Goal: Use online tool/utility: Utilize a website feature to perform a specific function

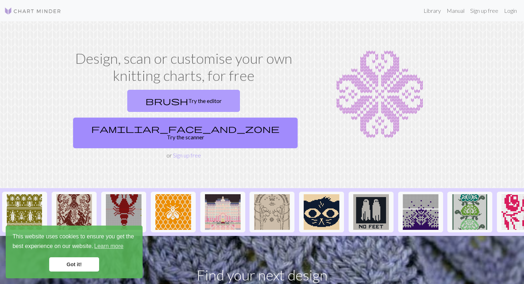
click at [135, 101] on link "brush Try the editor" at bounding box center [183, 101] width 113 height 22
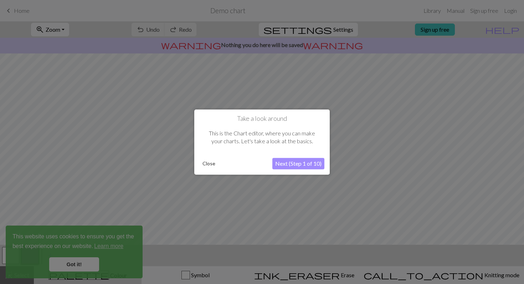
click at [290, 166] on button "Next (Step 1 of 10)" at bounding box center [298, 163] width 52 height 11
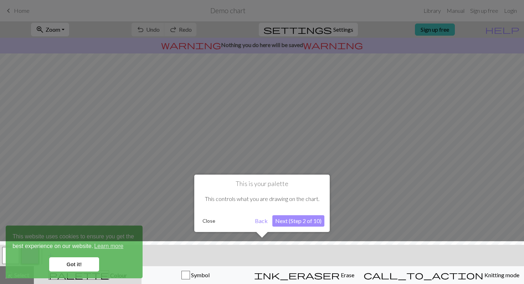
click at [295, 225] on button "Next (Step 2 of 10)" at bounding box center [298, 220] width 52 height 11
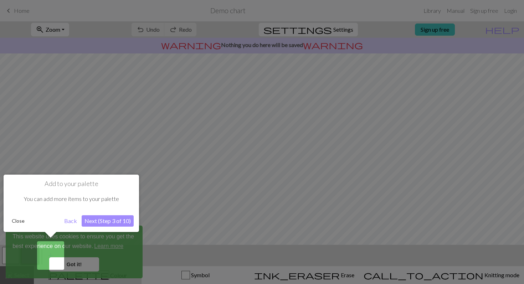
click at [112, 221] on button "Next (Step 3 of 10)" at bounding box center [108, 220] width 52 height 11
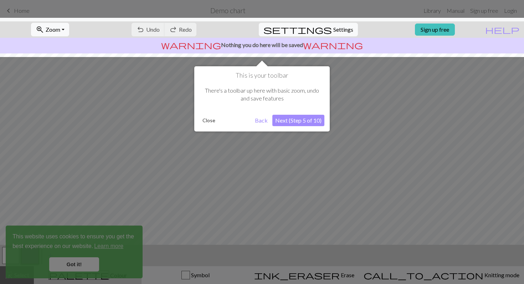
click at [296, 123] on button "Next (Step 5 of 10)" at bounding box center [298, 120] width 52 height 11
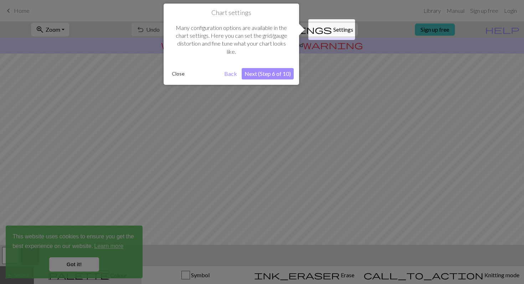
click at [268, 73] on button "Next (Step 6 of 10)" at bounding box center [268, 73] width 52 height 11
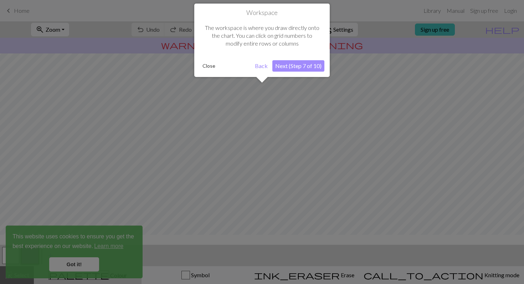
scroll to position [43, 0]
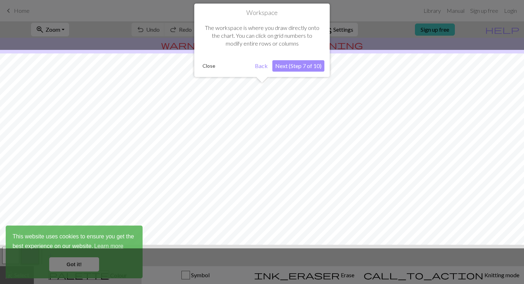
click at [295, 65] on button "Next (Step 7 of 10)" at bounding box center [298, 65] width 52 height 11
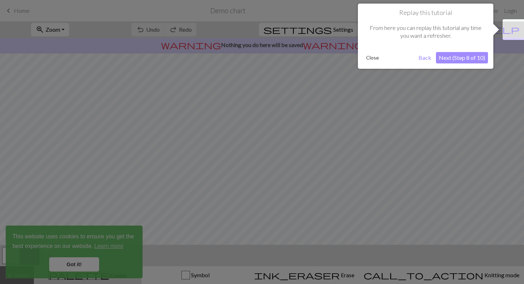
click at [451, 57] on button "Next (Step 8 of 10)" at bounding box center [462, 57] width 52 height 11
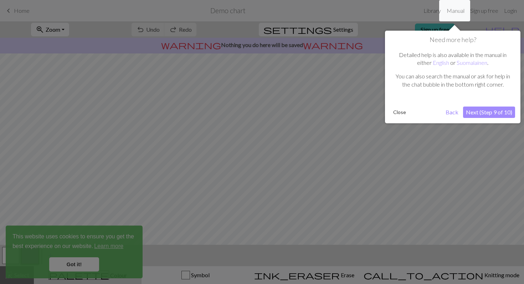
click at [475, 110] on button "Next (Step 9 of 10)" at bounding box center [489, 112] width 52 height 11
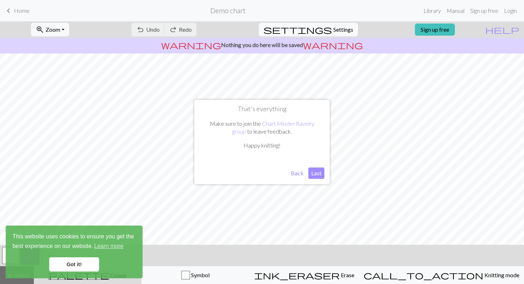
click at [313, 176] on button "Last" at bounding box center [316, 173] width 16 height 11
click at [68, 265] on link "Got it!" at bounding box center [74, 264] width 50 height 14
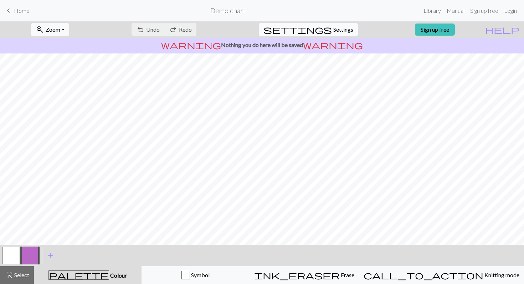
click at [333, 27] on span "Settings" at bounding box center [343, 29] width 20 height 9
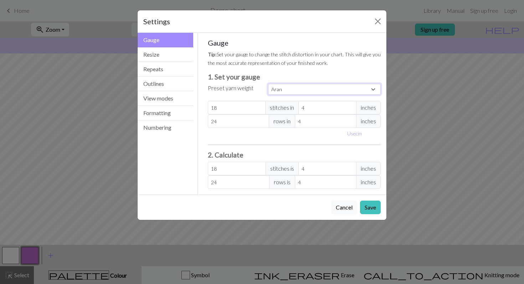
click at [328, 89] on select "Custom Square Lace Light Fingering Fingering Sport Double knit Worsted Aran Bul…" at bounding box center [324, 89] width 113 height 11
select select "superbulky"
click at [268, 84] on select "Custom Square Lace Light Fingering Fingering Sport Double knit Worsted Aran Bul…" at bounding box center [324, 89] width 113 height 11
type input "8"
type input "15"
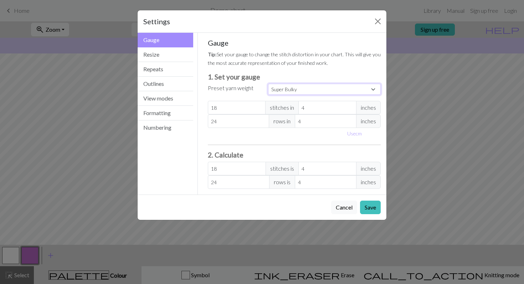
type input "8"
type input "15"
click at [244, 107] on input "8" at bounding box center [237, 108] width 58 height 14
type input "0"
type input "7"
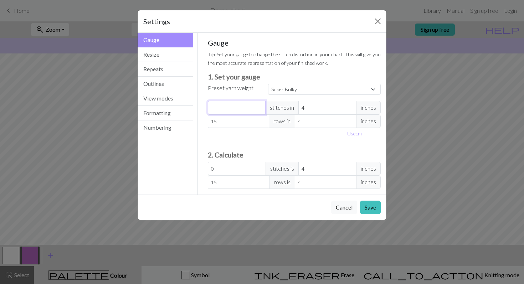
type input "7"
click at [308, 109] on input "4" at bounding box center [327, 108] width 58 height 14
click at [238, 122] on input "15" at bounding box center [239, 121] width 62 height 14
type input "1"
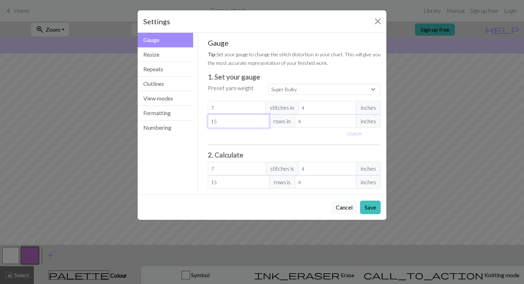
type input "1"
type input "0"
type input "7"
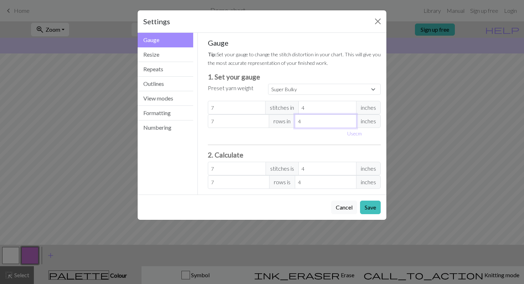
click at [314, 123] on input "4" at bounding box center [326, 121] width 62 height 14
click at [230, 121] on input "7" at bounding box center [239, 121] width 62 height 14
type input "0"
type input "9"
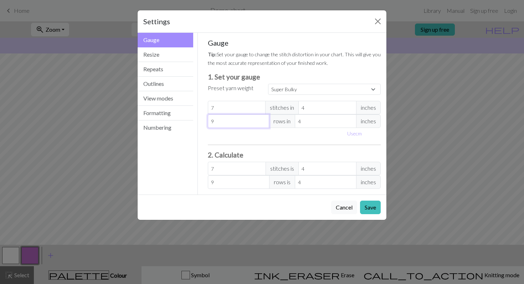
type input "9"
click at [274, 139] on div "Gauge Tip: Set your gauge to change the stitch distortion in your chart. This w…" at bounding box center [294, 113] width 173 height 150
click at [355, 132] on button "Use cm" at bounding box center [354, 133] width 21 height 11
type input "10.16"
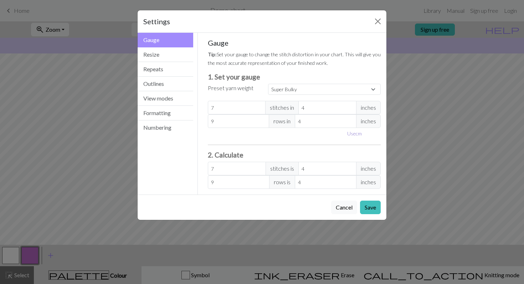
type input "10.16"
click at [321, 109] on input "10.16" at bounding box center [333, 108] width 62 height 14
type input "10.1"
type input "7.04"
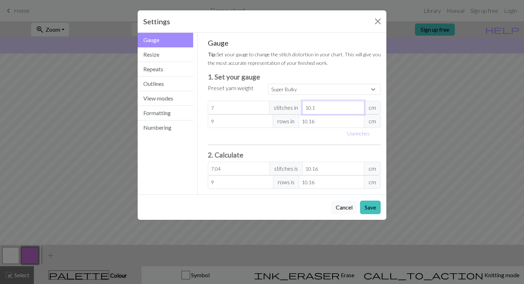
type input "10"
type input "7.11"
type input "10"
click at [320, 123] on input "10.16" at bounding box center [332, 121] width 66 height 14
type input "10.1"
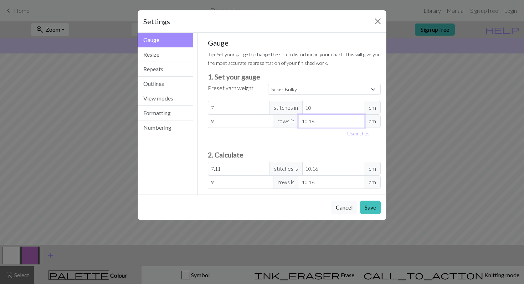
type input "9.05"
type input "10"
type input "9.14"
type input "10"
click at [316, 148] on div "Gauge Tip: Set your gauge to change the stitch distortion in your chart. This w…" at bounding box center [294, 113] width 173 height 150
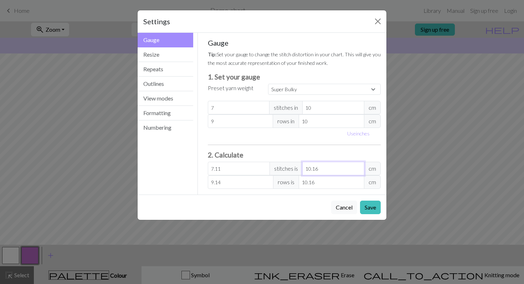
click at [323, 169] on input "10.16" at bounding box center [333, 169] width 62 height 14
type input "7.07"
type input "10.1"
type input "7"
type input "10"
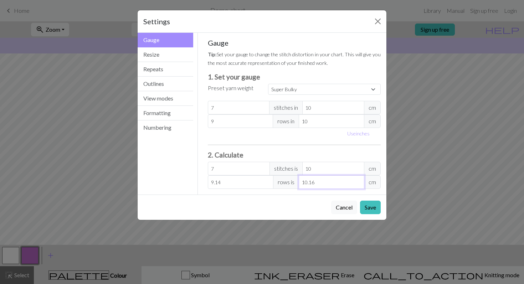
click at [319, 187] on input "10.16" at bounding box center [332, 182] width 66 height 14
type input "9.09"
type input "10.1"
type input "9"
type input "10"
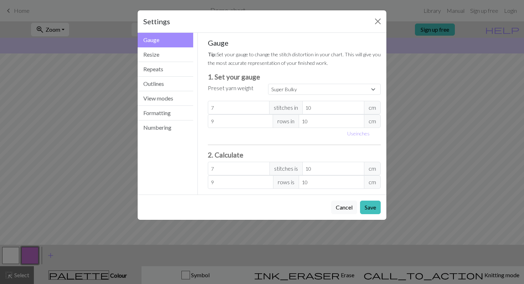
click at [313, 151] on h3 "2. Calculate" at bounding box center [294, 155] width 173 height 8
click at [373, 88] on select "Custom Square Lace Light Fingering Fingering Sport Double knit Worsted Aran Bul…" at bounding box center [324, 89] width 113 height 11
click at [268, 84] on select "Custom Square Lace Light Fingering Fingering Sport Double knit Worsted Aran Bul…" at bounding box center [324, 89] width 113 height 11
click at [315, 145] on div "Gauge Tip: Set your gauge to change the stitch distortion in your chart. This w…" at bounding box center [294, 113] width 173 height 150
click at [372, 208] on button "Save" at bounding box center [370, 208] width 21 height 14
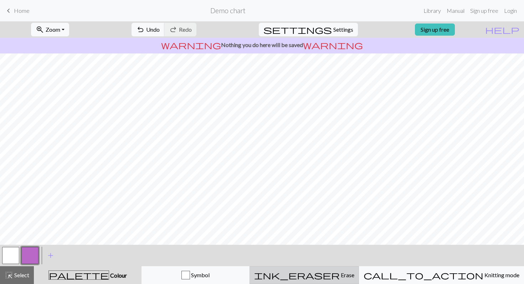
click at [354, 273] on div "ink_eraser Erase Erase" at bounding box center [304, 275] width 100 height 9
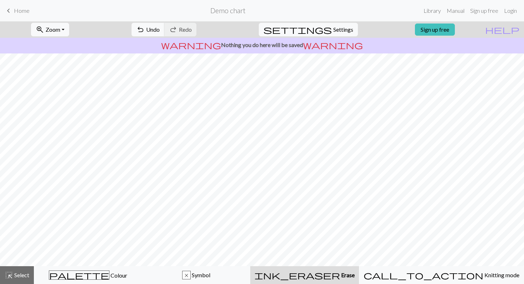
click at [324, 279] on div "ink_eraser Erase Erase" at bounding box center [304, 275] width 100 height 9
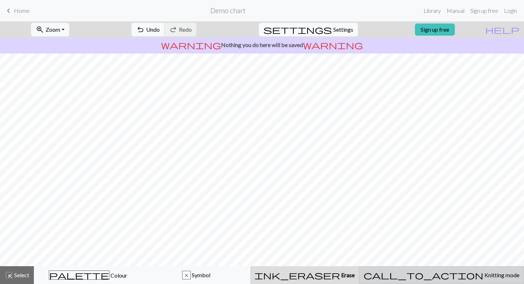
click at [448, 276] on span "call_to_action" at bounding box center [424, 275] width 120 height 10
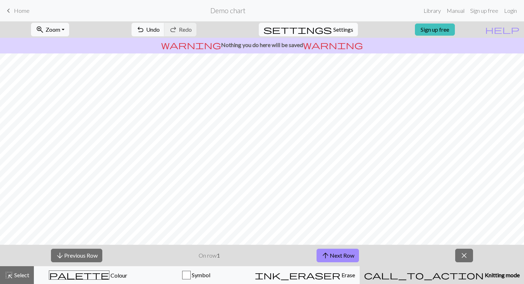
click at [333, 31] on span "Settings" at bounding box center [343, 29] width 20 height 9
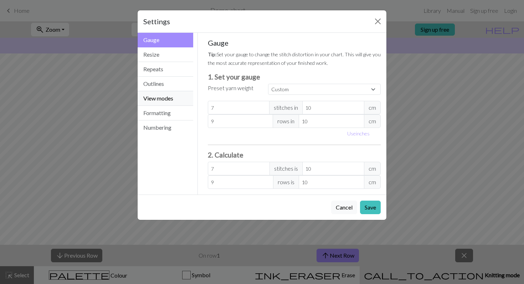
click at [161, 99] on button "View modes" at bounding box center [166, 98] width 56 height 15
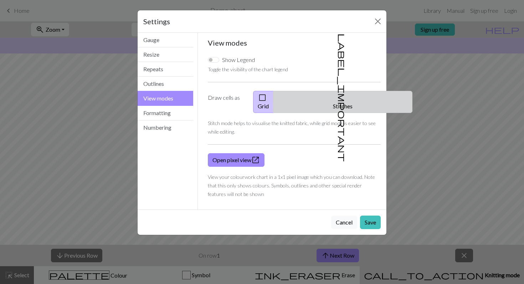
click at [345, 99] on button "label_important Stitches" at bounding box center [342, 102] width 139 height 22
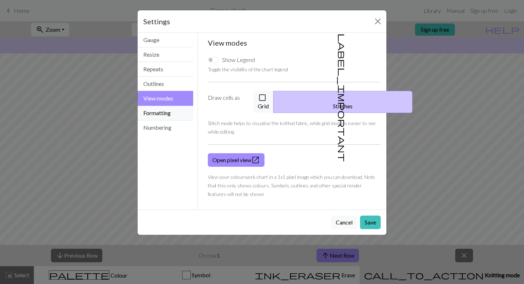
click at [159, 116] on button "Formatting" at bounding box center [166, 113] width 56 height 15
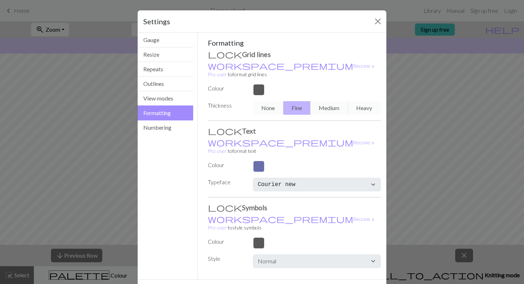
scroll to position [5, 0]
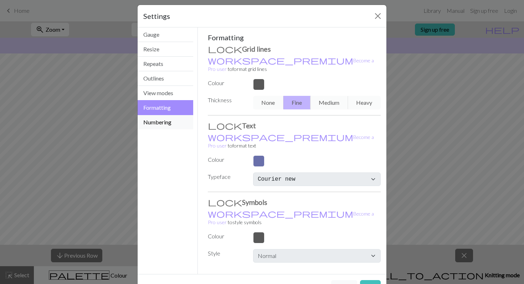
click at [155, 117] on button "Numbering" at bounding box center [166, 122] width 56 height 14
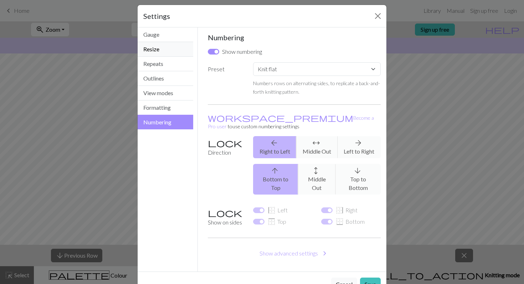
click at [153, 46] on button "Resize" at bounding box center [166, 49] width 56 height 15
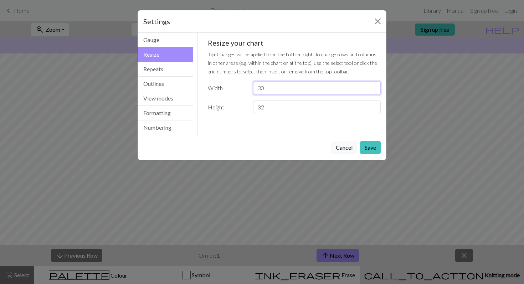
drag, startPoint x: 277, startPoint y: 88, endPoint x: 231, endPoint y: 86, distance: 45.3
click at [231, 86] on div "Width 30" at bounding box center [295, 88] width 182 height 14
type input "55"
drag, startPoint x: 279, startPoint y: 110, endPoint x: 227, endPoint y: 105, distance: 52.3
click at [227, 105] on div "Height 32" at bounding box center [295, 108] width 182 height 14
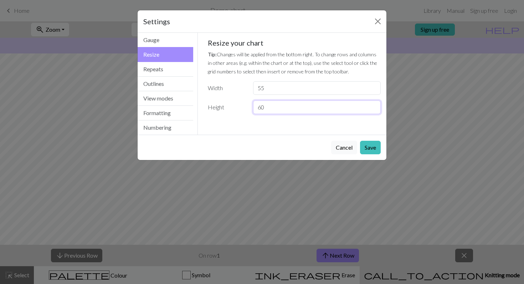
type input "60"
click at [256, 126] on div "Gauge Tip: Set your gauge to change the stitch distortion in your chart. This w…" at bounding box center [294, 84] width 193 height 102
click at [371, 146] on button "Save" at bounding box center [370, 148] width 21 height 14
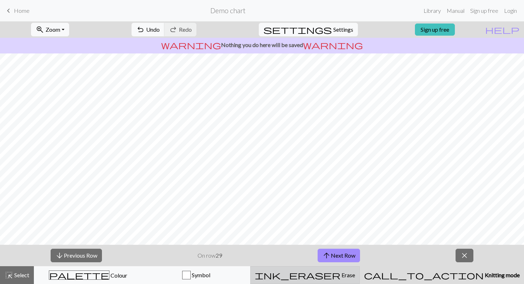
click at [331, 279] on span "ink_eraser" at bounding box center [298, 275] width 86 height 10
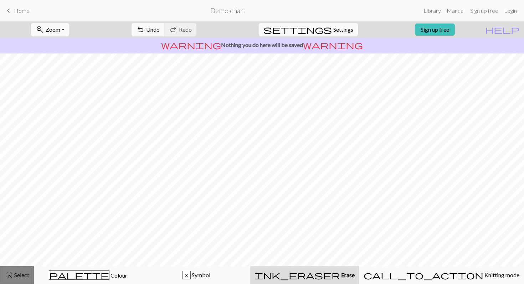
click at [12, 275] on span "highlight_alt" at bounding box center [9, 275] width 9 height 10
click at [20, 274] on span "Select" at bounding box center [21, 275] width 16 height 7
click at [300, 275] on div "ink_eraser Erase Erase" at bounding box center [304, 275] width 100 height 9
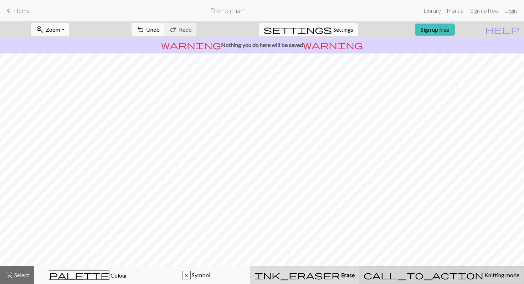
click at [430, 272] on div "call_to_action Knitting mode Knitting mode" at bounding box center [442, 275] width 156 height 9
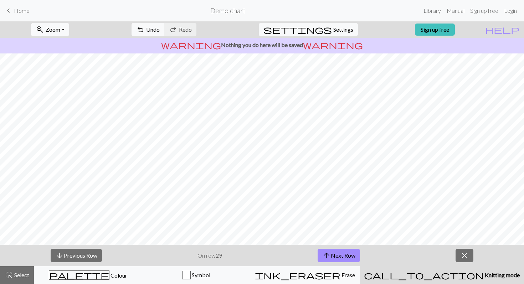
click at [430, 272] on div "call_to_action Knitting mode Knitting mode" at bounding box center [442, 275] width 156 height 9
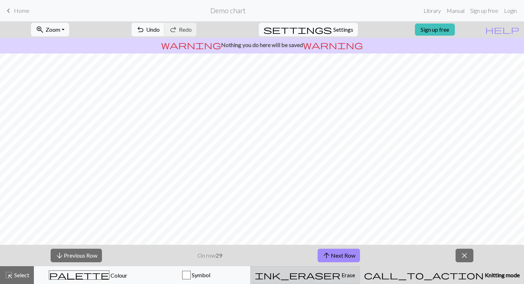
click at [355, 272] on div "ink_eraser Erase Erase" at bounding box center [305, 275] width 100 height 9
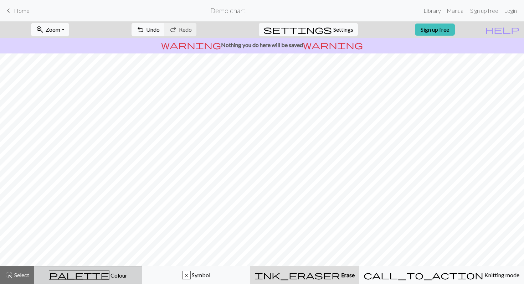
click at [124, 268] on button "palette Colour Colour" at bounding box center [88, 275] width 108 height 18
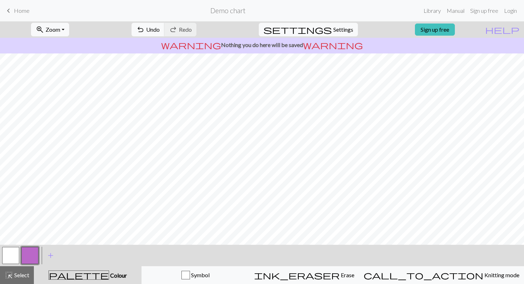
click at [9, 255] on button "button" at bounding box center [10, 255] width 17 height 17
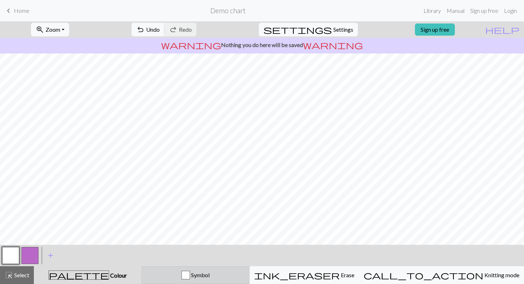
click at [245, 272] on div "Symbol" at bounding box center [195, 275] width 99 height 9
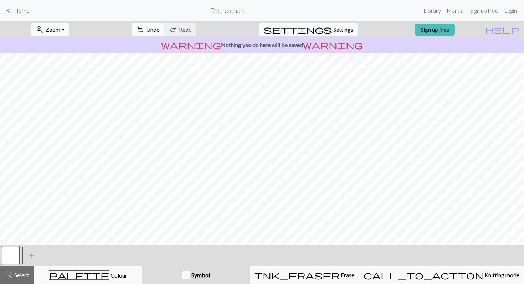
click at [245, 272] on div "Symbol" at bounding box center [195, 275] width 99 height 9
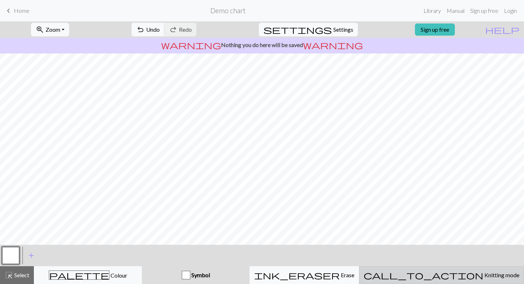
click at [444, 273] on span "call_to_action" at bounding box center [424, 275] width 120 height 10
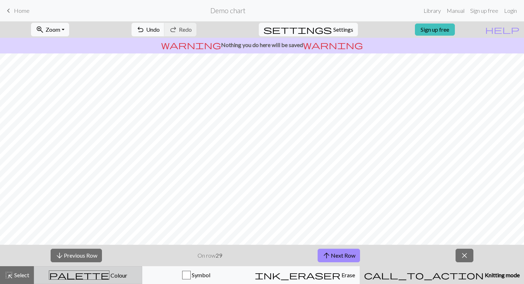
click at [138, 271] on div "palette Colour Colour" at bounding box center [87, 275] width 99 height 9
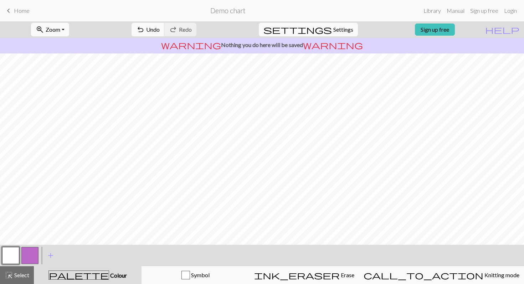
click at [34, 257] on button "button" at bounding box center [29, 255] width 17 height 17
click at [30, 257] on button "button" at bounding box center [29, 255] width 17 height 17
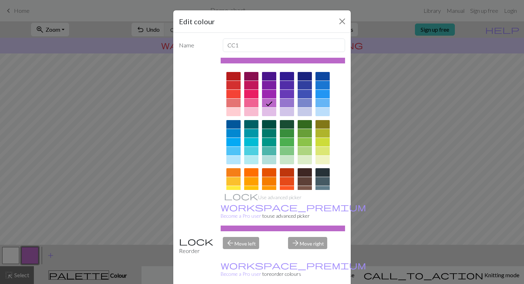
click at [249, 101] on div at bounding box center [251, 103] width 14 height 9
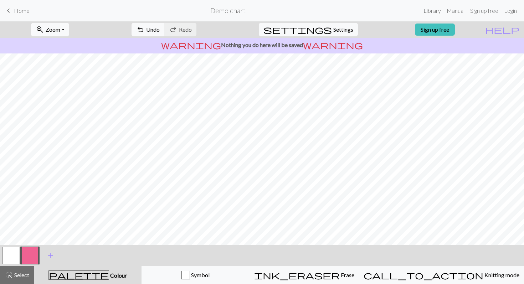
click at [14, 253] on button "button" at bounding box center [10, 255] width 17 height 17
click at [25, 257] on button "button" at bounding box center [29, 255] width 17 height 17
click at [13, 252] on button "button" at bounding box center [10, 255] width 17 height 17
click at [333, 32] on span "Settings" at bounding box center [343, 29] width 20 height 9
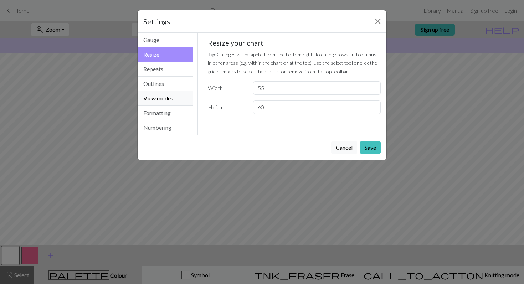
click at [168, 98] on button "View modes" at bounding box center [166, 98] width 56 height 15
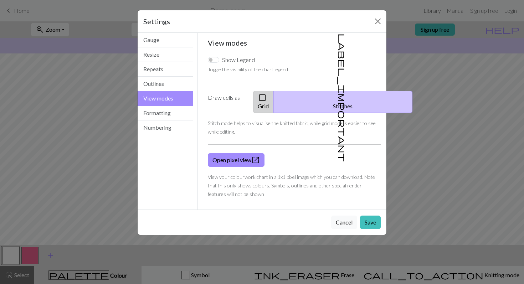
click at [267, 97] on span "check_box_outline_blank" at bounding box center [262, 98] width 9 height 10
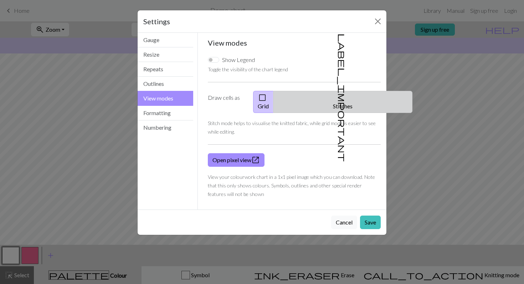
click at [326, 98] on button "label_important Stitches" at bounding box center [342, 102] width 139 height 22
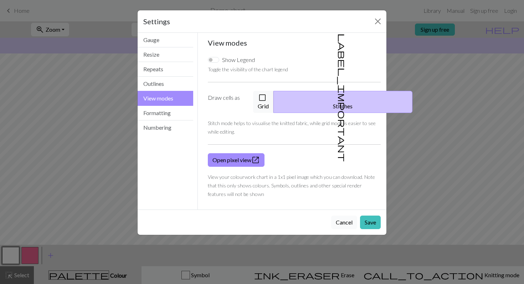
click at [345, 216] on button "Cancel" at bounding box center [344, 223] width 26 height 14
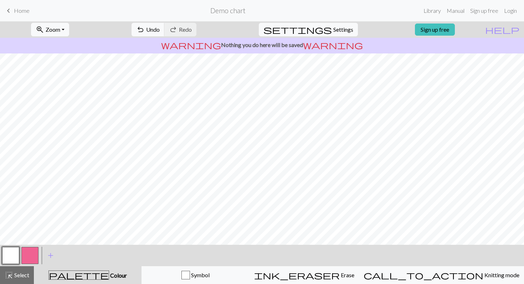
click at [30, 256] on button "button" at bounding box center [29, 255] width 17 height 17
click at [9, 250] on button "button" at bounding box center [10, 255] width 17 height 17
click at [32, 254] on button "button" at bounding box center [29, 255] width 17 height 17
click at [16, 250] on button "button" at bounding box center [10, 255] width 17 height 17
click at [29, 257] on button "button" at bounding box center [29, 255] width 17 height 17
